Goal: Browse casually

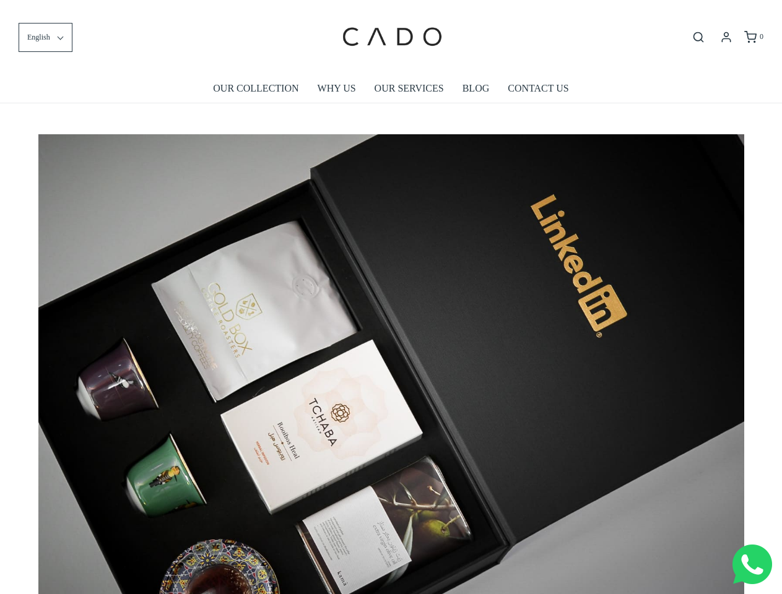
scroll to position [0, 7056]
click at [391, 297] on img at bounding box center [391, 369] width 706 height 470
click at [45, 37] on span "English" at bounding box center [38, 38] width 23 height 12
click at [698, 37] on icon "Open search bar" at bounding box center [698, 37] width 15 height 12
click at [0, 0] on div "Search our site cadogifting Loading..." at bounding box center [0, 0] width 0 height 0
